Goal: Navigation & Orientation: Find specific page/section

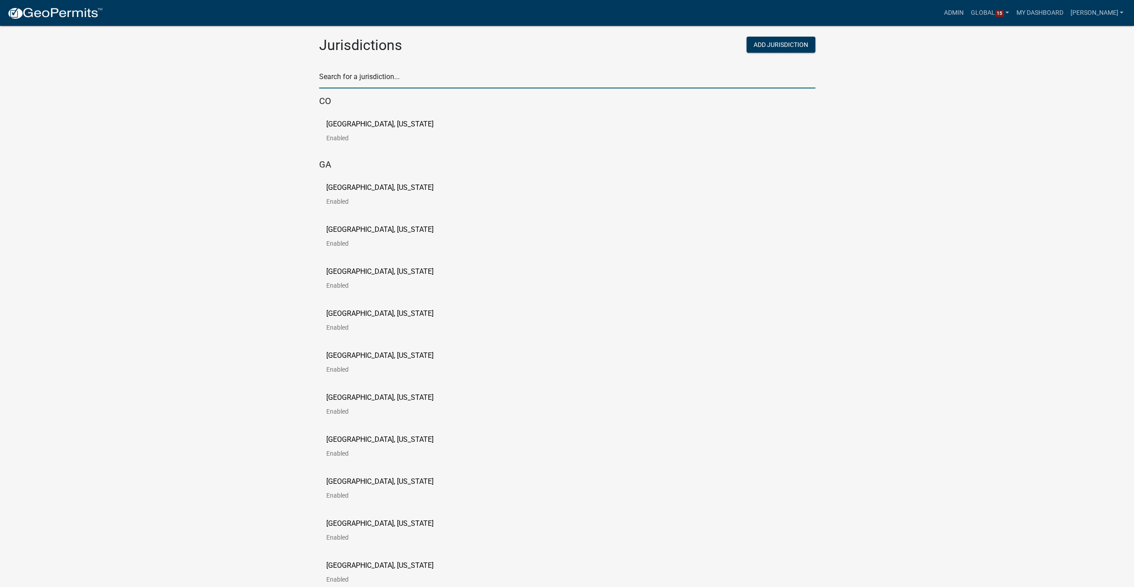
click at [367, 82] on input "text" at bounding box center [567, 79] width 496 height 18
click at [356, 83] on input "text" at bounding box center [567, 79] width 496 height 18
type input "[PERSON_NAME]"
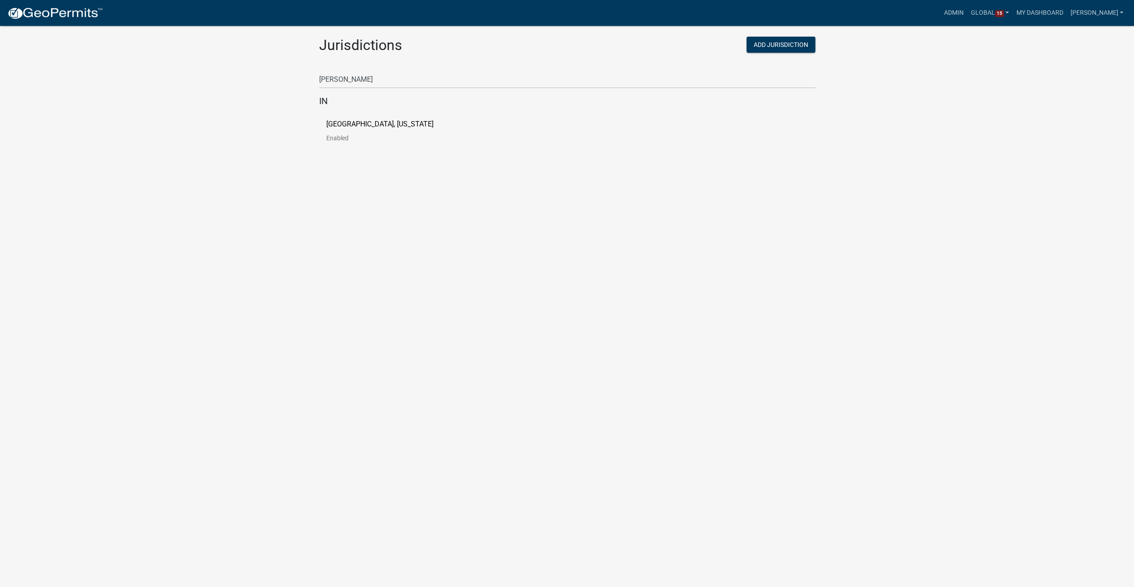
click at [370, 125] on p "[GEOGRAPHIC_DATA], [US_STATE]" at bounding box center [379, 124] width 107 height 7
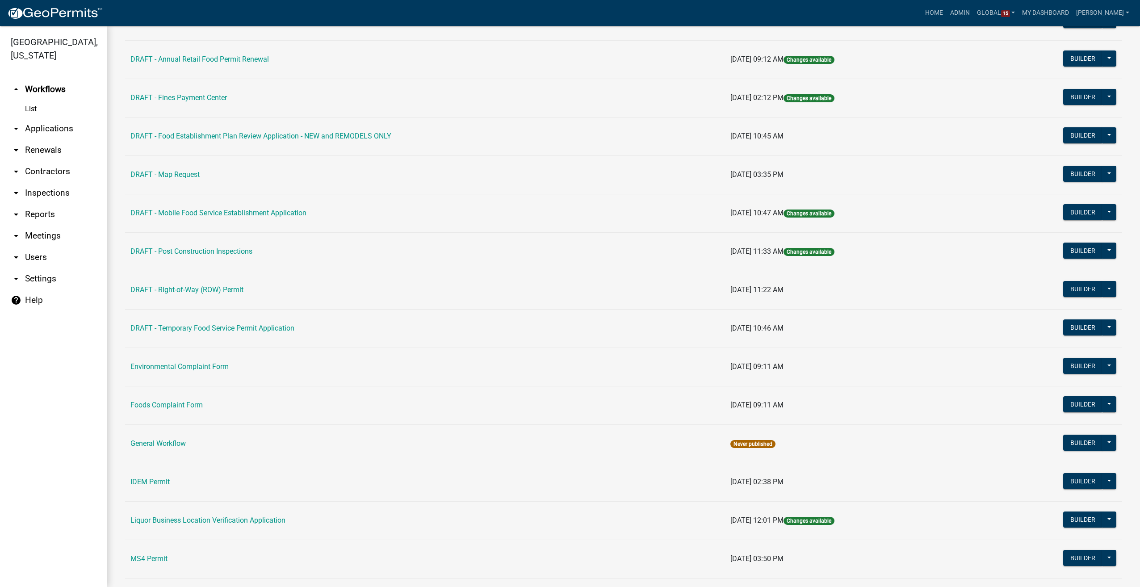
scroll to position [447, 0]
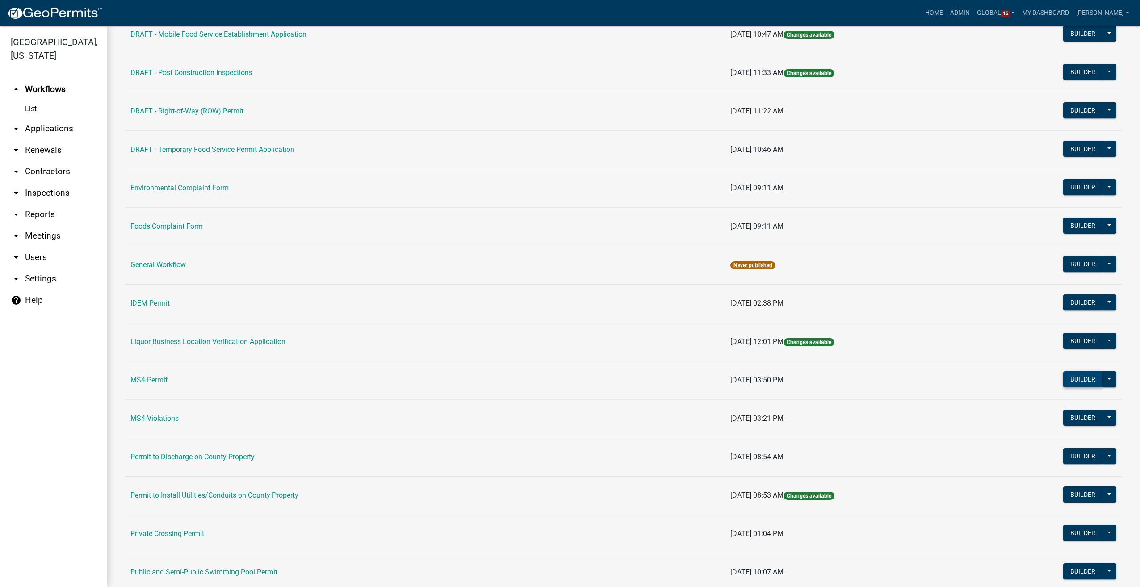
click at [1070, 380] on button "Builder" at bounding box center [1082, 379] width 39 height 16
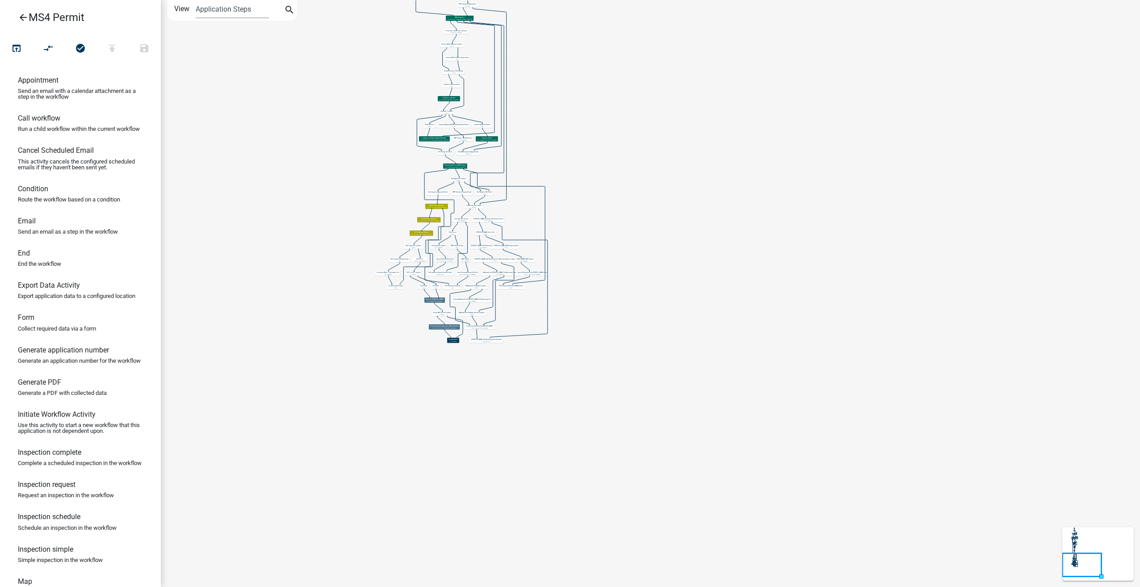
click at [22, 13] on icon "arrow_back" at bounding box center [23, 18] width 11 height 13
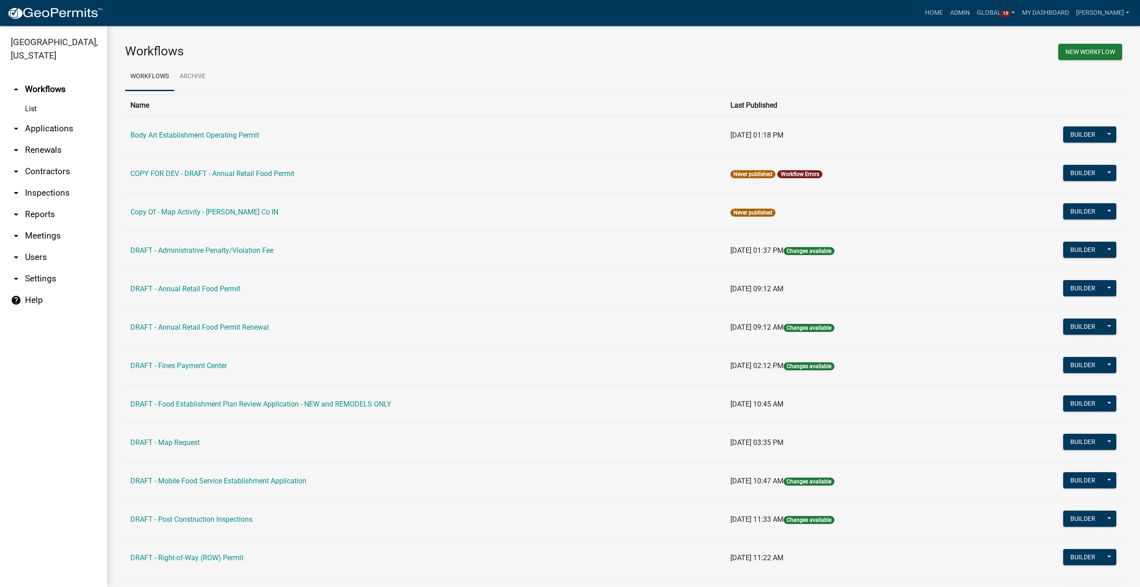
scroll to position [134, 0]
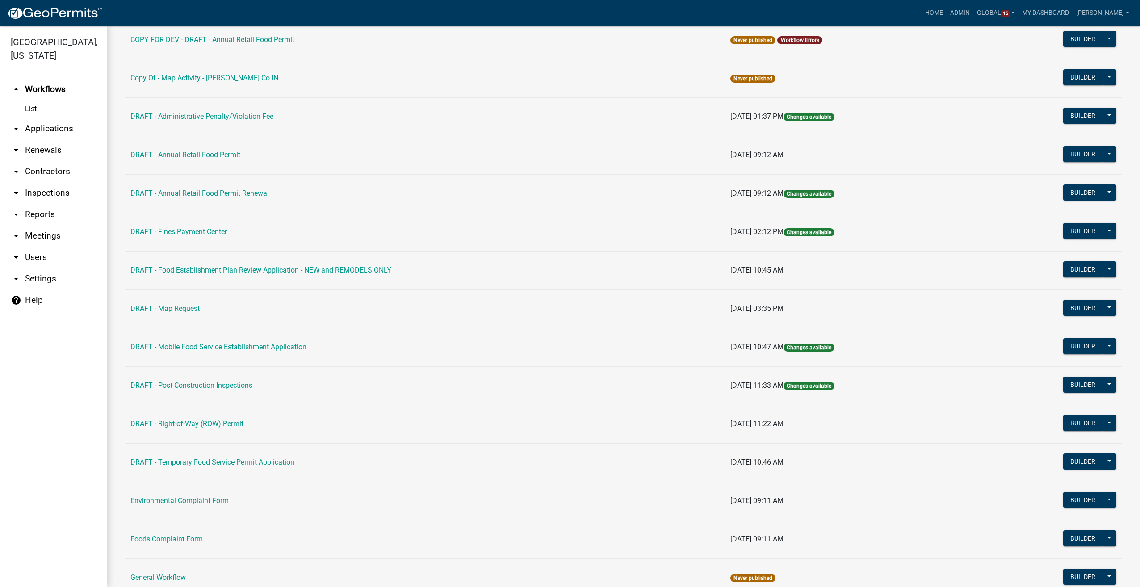
drag, startPoint x: 290, startPoint y: 235, endPoint x: 297, endPoint y: 312, distance: 77.6
click at [297, 314] on table "Name Last Published Body Art Establishment Operating Permit [DATE] 01:18 PM Bui…" at bounding box center [623, 489] width 997 height 1059
click at [297, 312] on td "DRAFT - Map Request" at bounding box center [425, 309] width 600 height 38
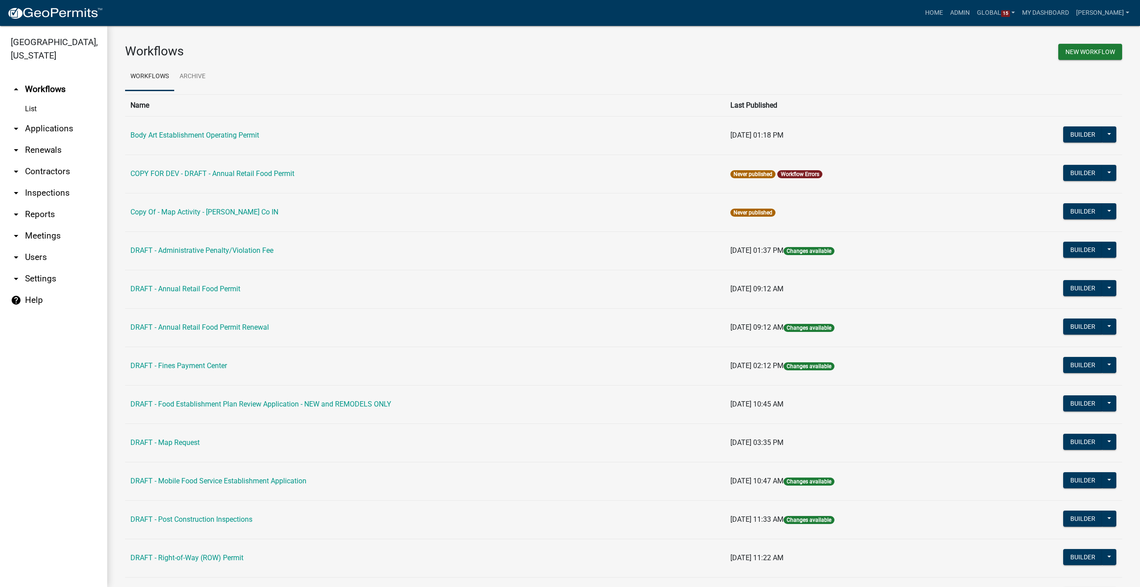
click at [46, 171] on link "arrow_drop_down Contractors" at bounding box center [53, 171] width 107 height 21
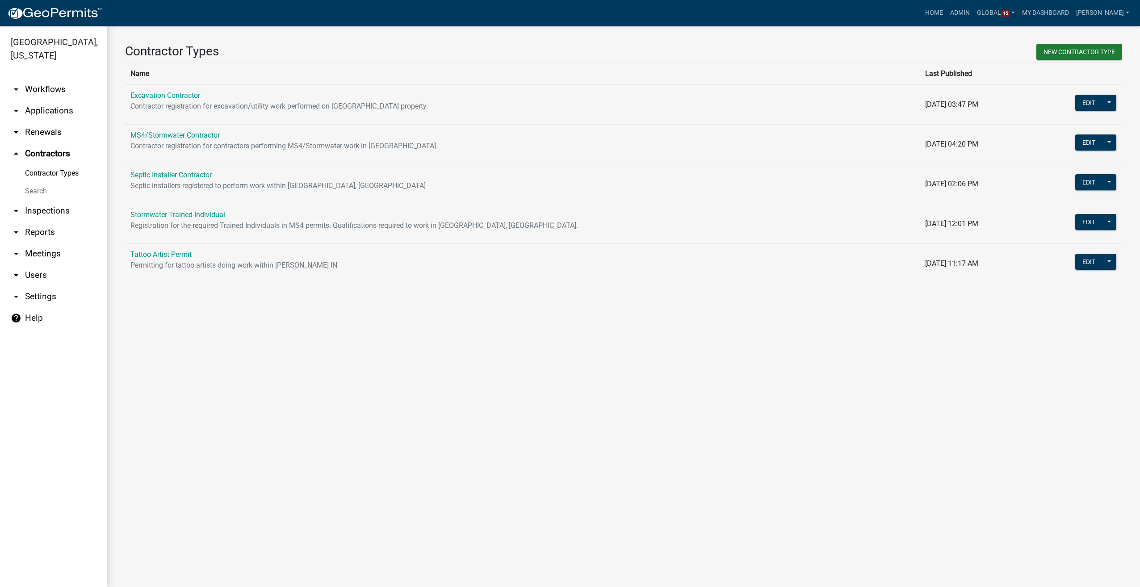
click at [58, 89] on link "arrow_drop_down Workflows" at bounding box center [53, 89] width 107 height 21
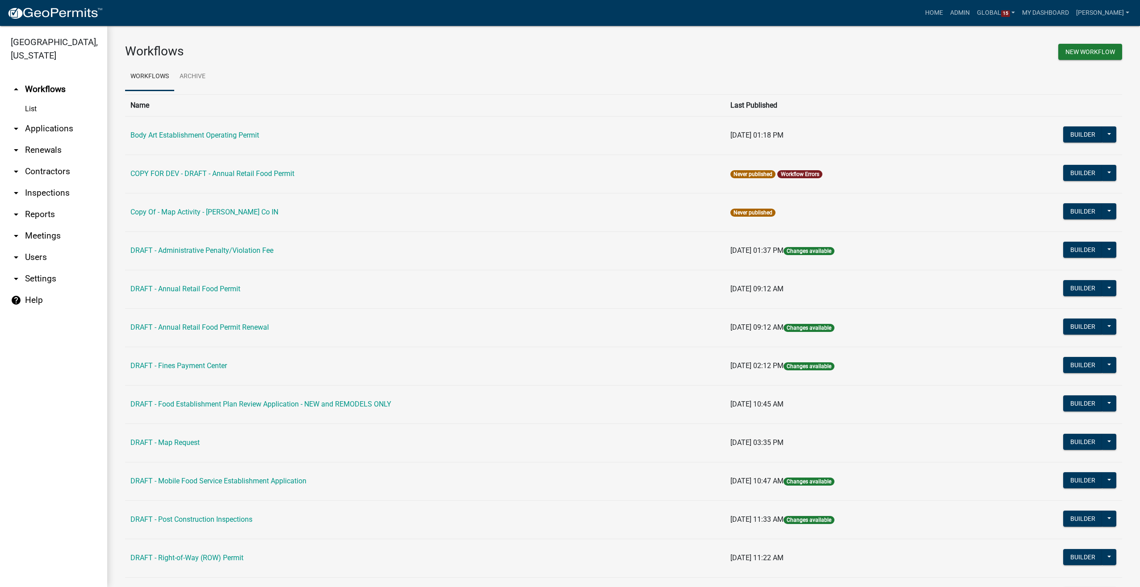
click at [45, 127] on link "arrow_drop_down Applications" at bounding box center [53, 128] width 107 height 21
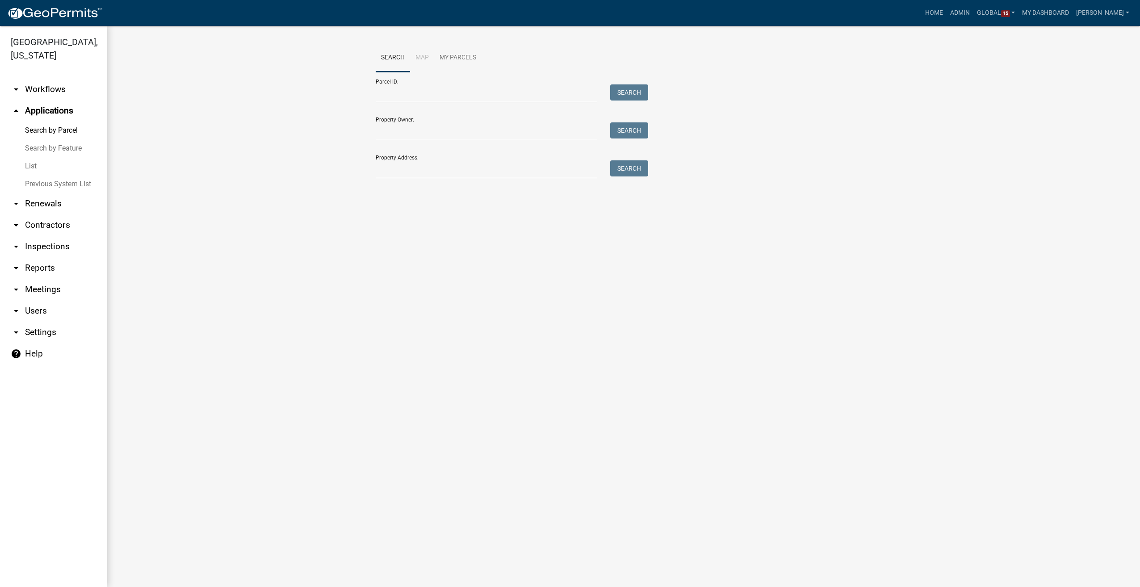
click at [31, 163] on link "List" at bounding box center [53, 166] width 107 height 18
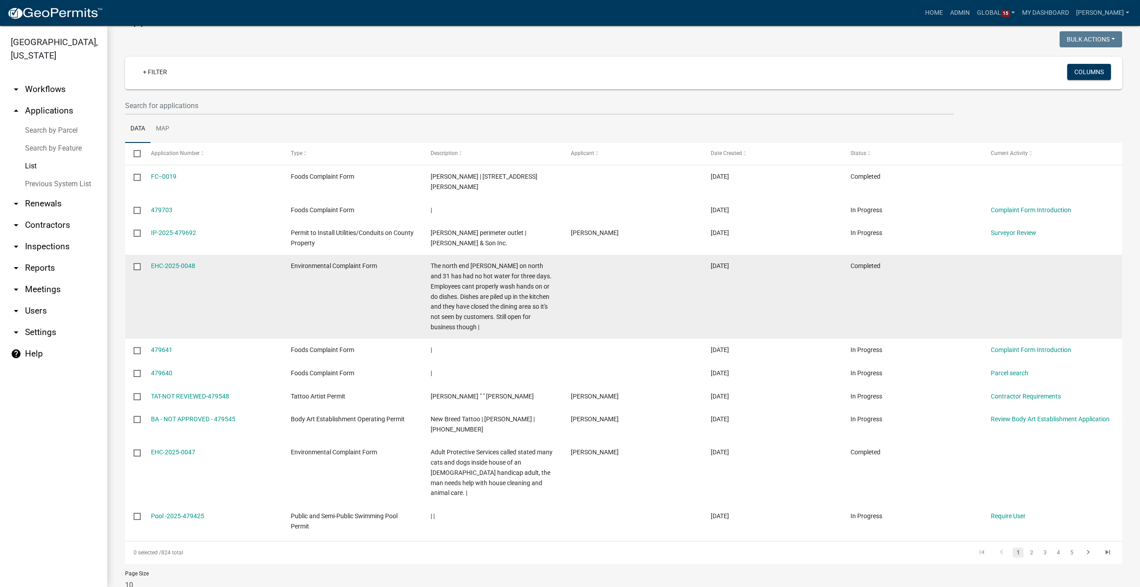
scroll to position [43, 0]
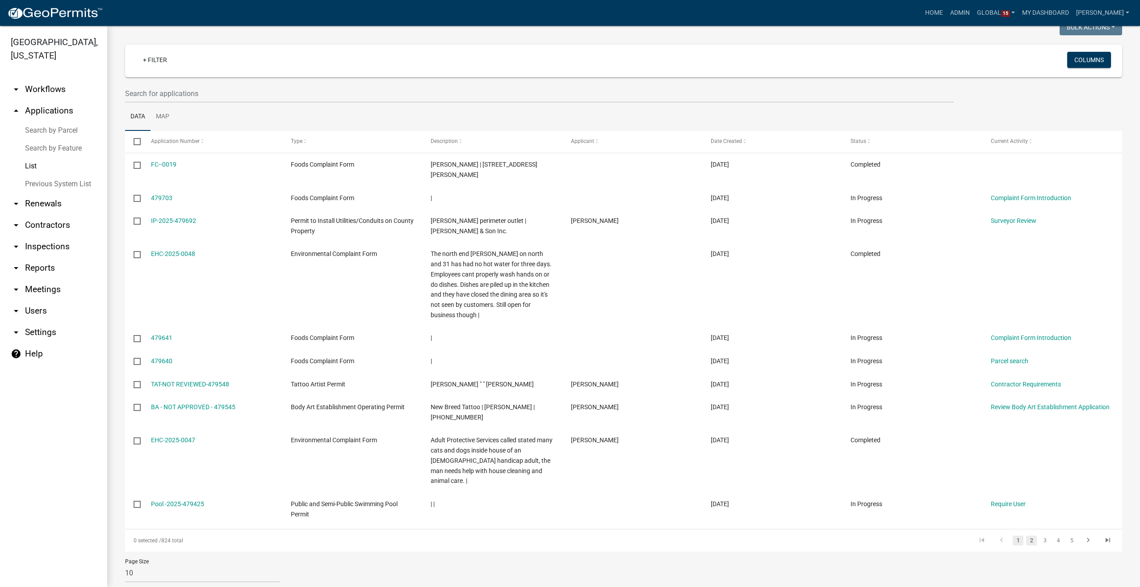
click at [1028, 536] on link "2" at bounding box center [1031, 541] width 11 height 10
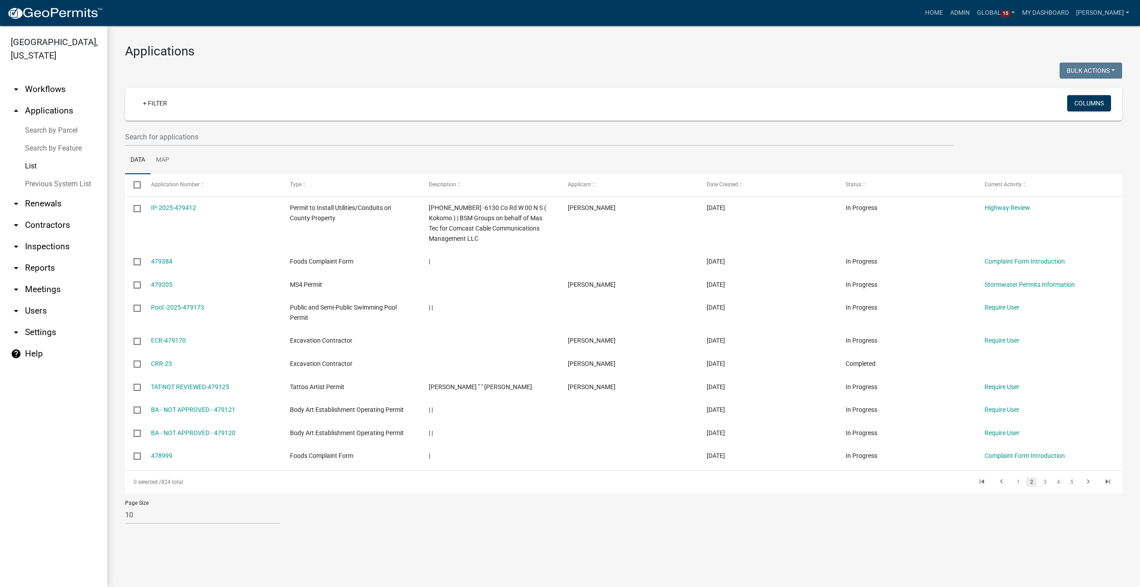
click at [58, 92] on link "arrow_drop_down Workflows" at bounding box center [53, 89] width 107 height 21
